Goal: Transaction & Acquisition: Purchase product/service

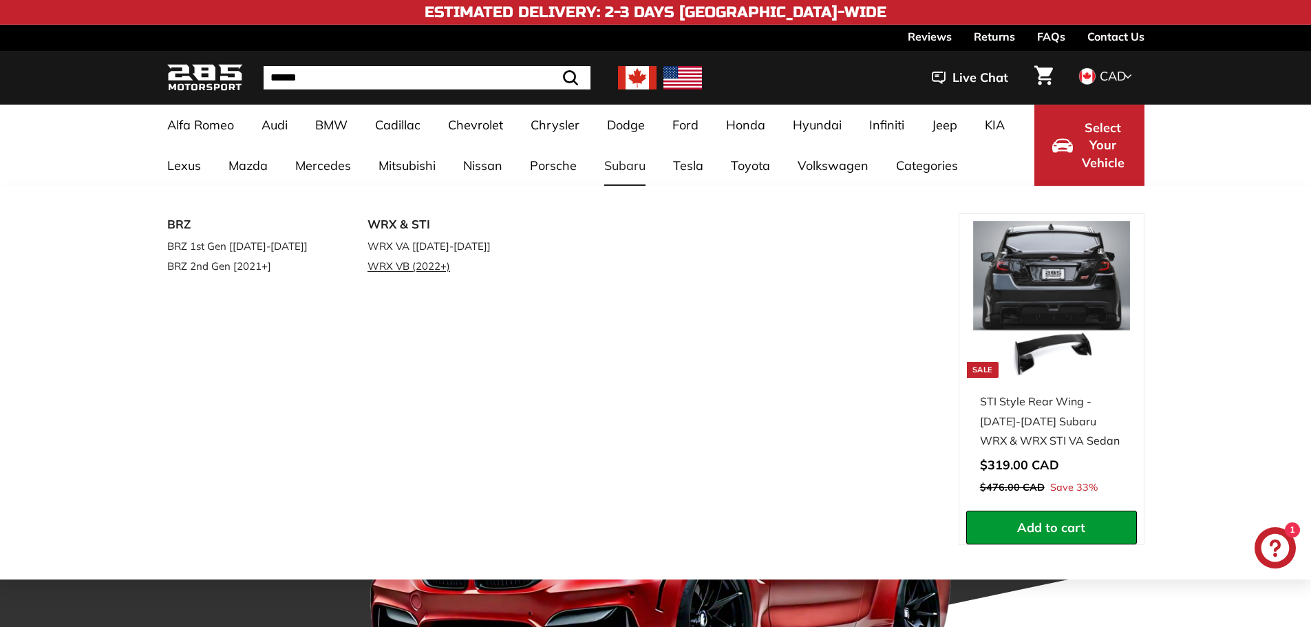
click at [425, 267] on link "WRX VB (2022+)" at bounding box center [448, 266] width 162 height 20
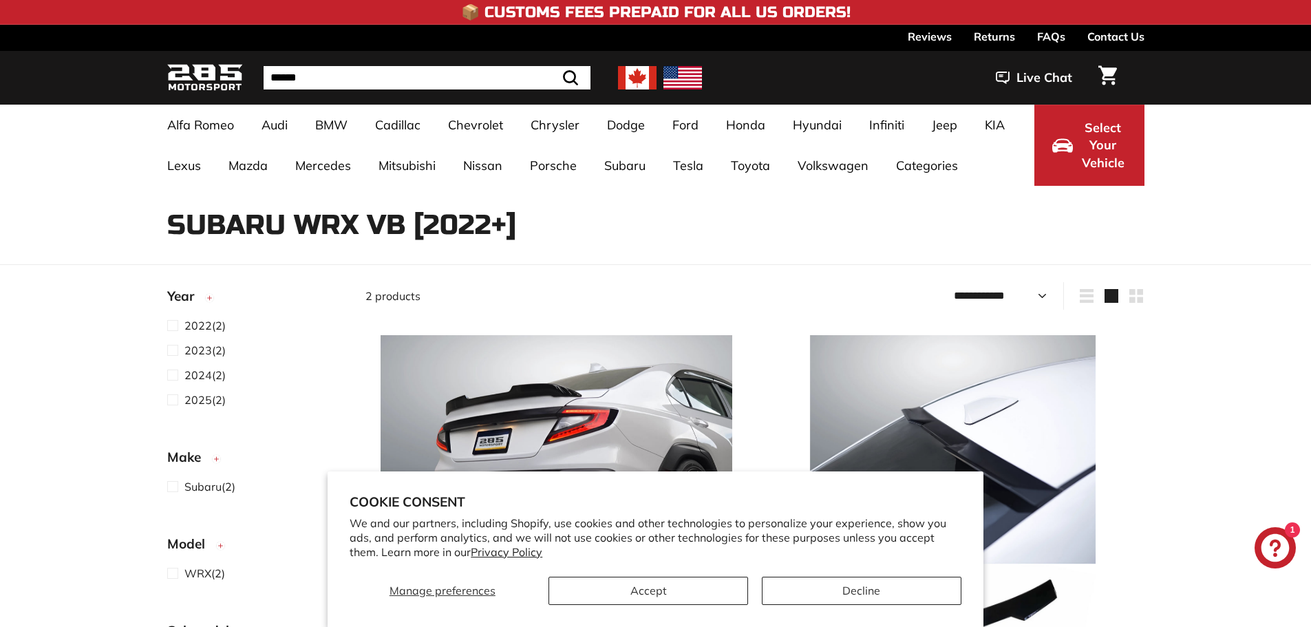
select select "**********"
